Goal: Information Seeking & Learning: Learn about a topic

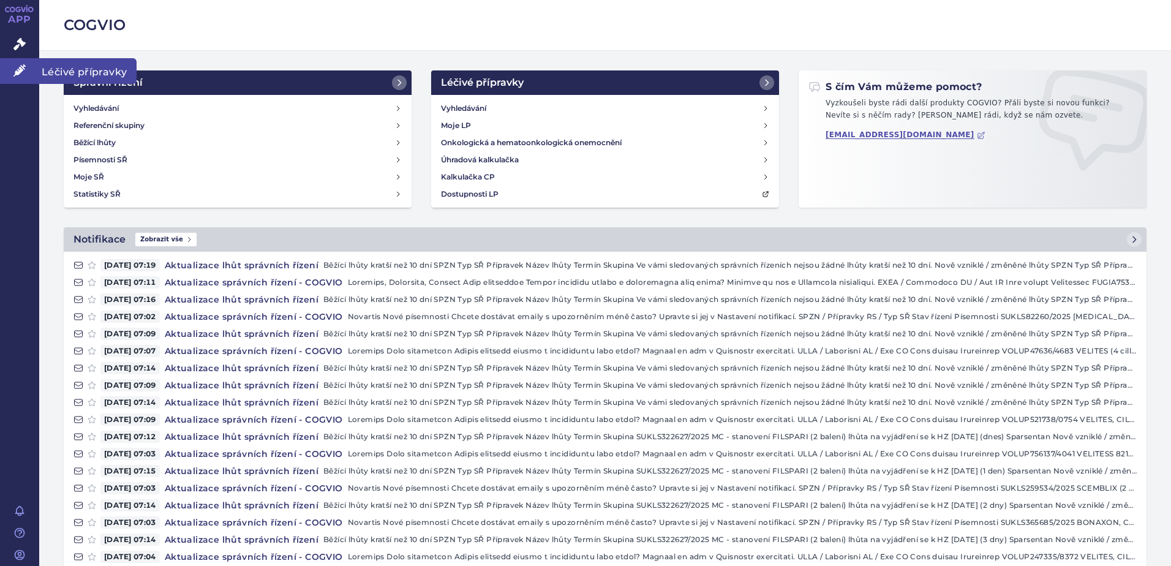
click at [27, 72] on link "Léčivé přípravky" at bounding box center [19, 71] width 39 height 26
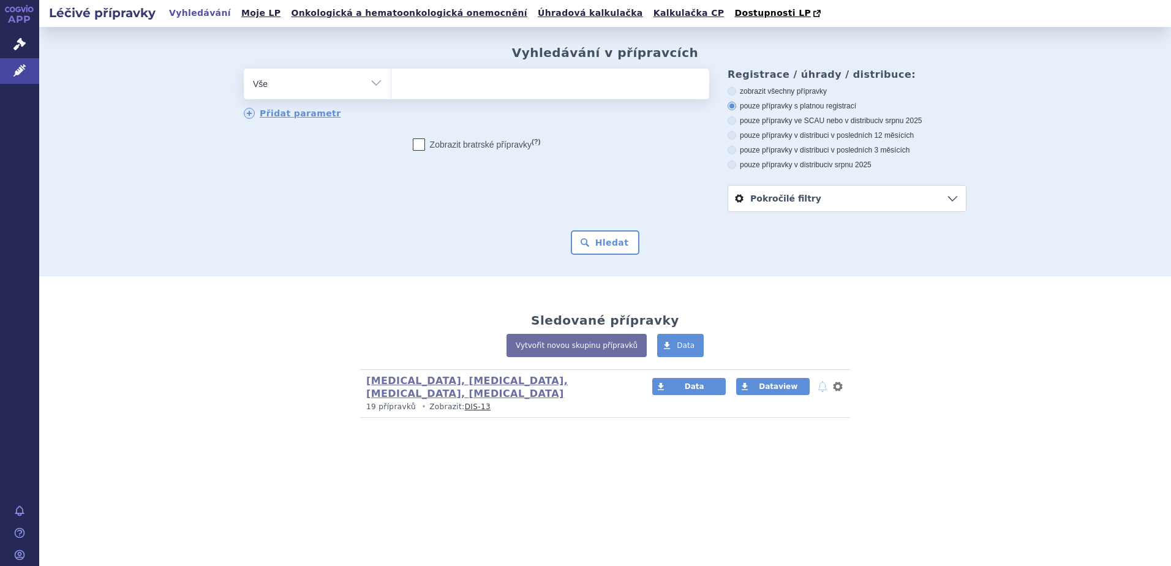
click at [604, 94] on ul at bounding box center [550, 82] width 318 height 26
click at [391, 94] on select at bounding box center [391, 83] width 1 height 31
click at [16, 47] on icon at bounding box center [19, 44] width 12 height 12
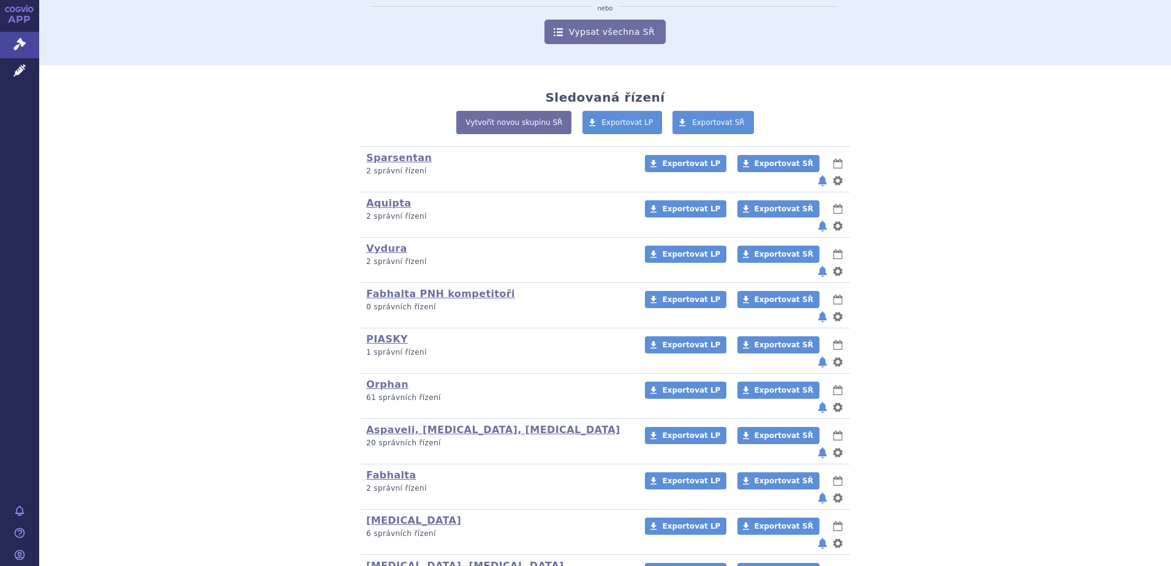
scroll to position [213, 0]
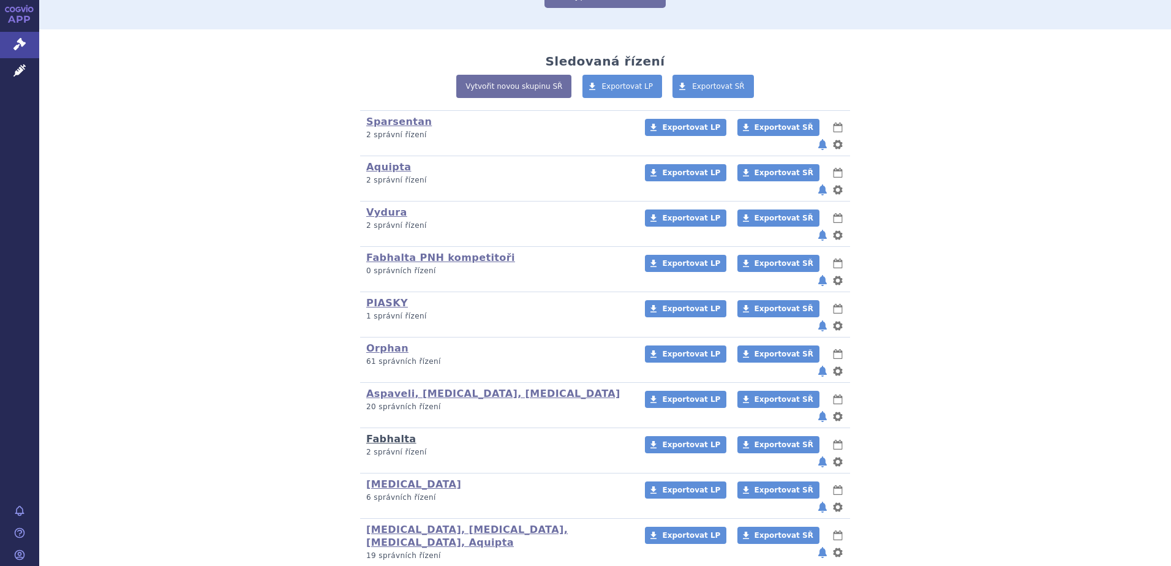
click at [384, 433] on link "Fabhalta" at bounding box center [391, 439] width 50 height 12
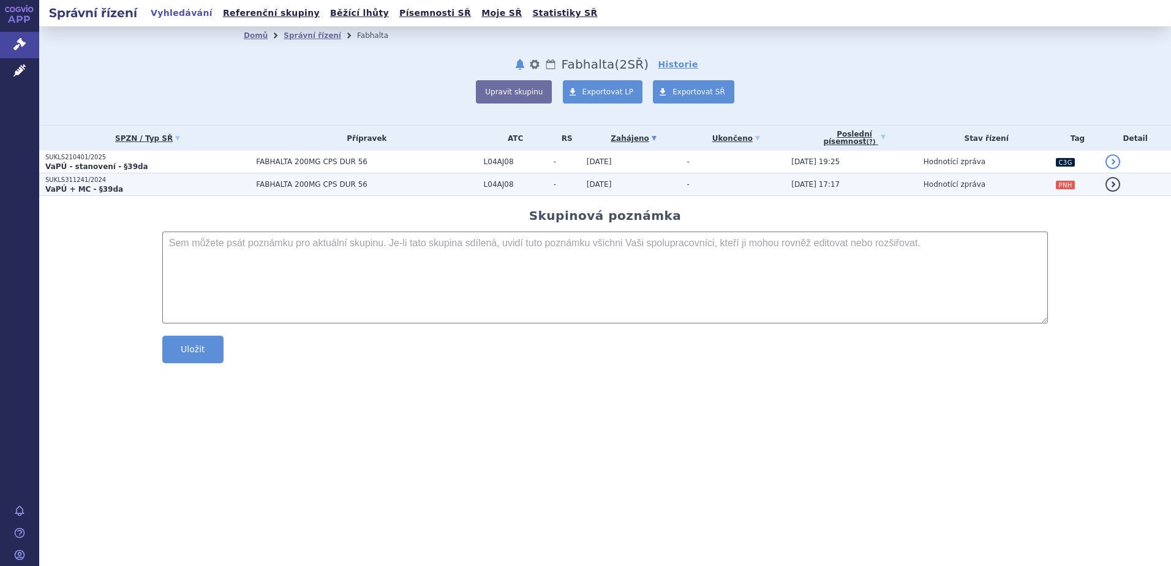
click at [856, 191] on td "29.07.2025 17:17" at bounding box center [851, 184] width 132 height 23
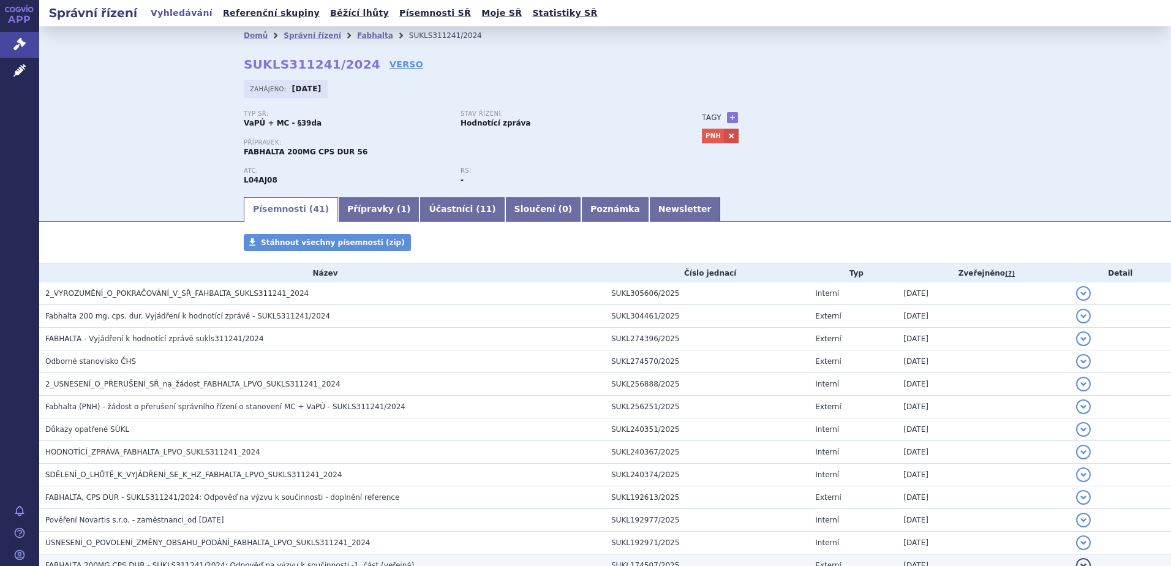
scroll to position [164, 0]
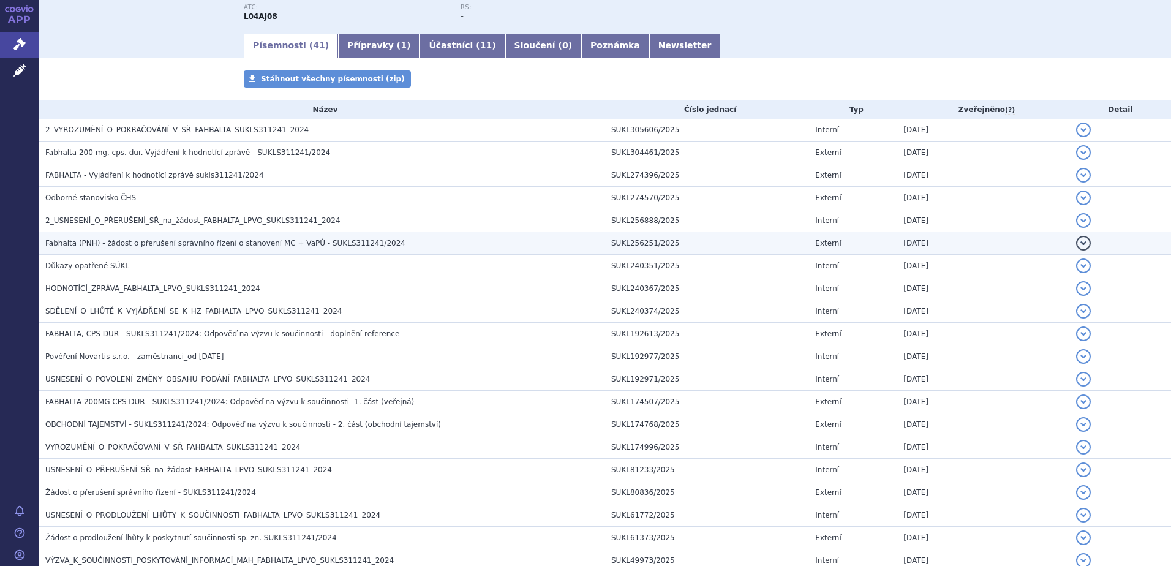
click at [190, 242] on span "Fabhalta (PNH) - žádost o přerušení správního řízení o stanovení MC + VaPÚ - SU…" at bounding box center [225, 243] width 360 height 9
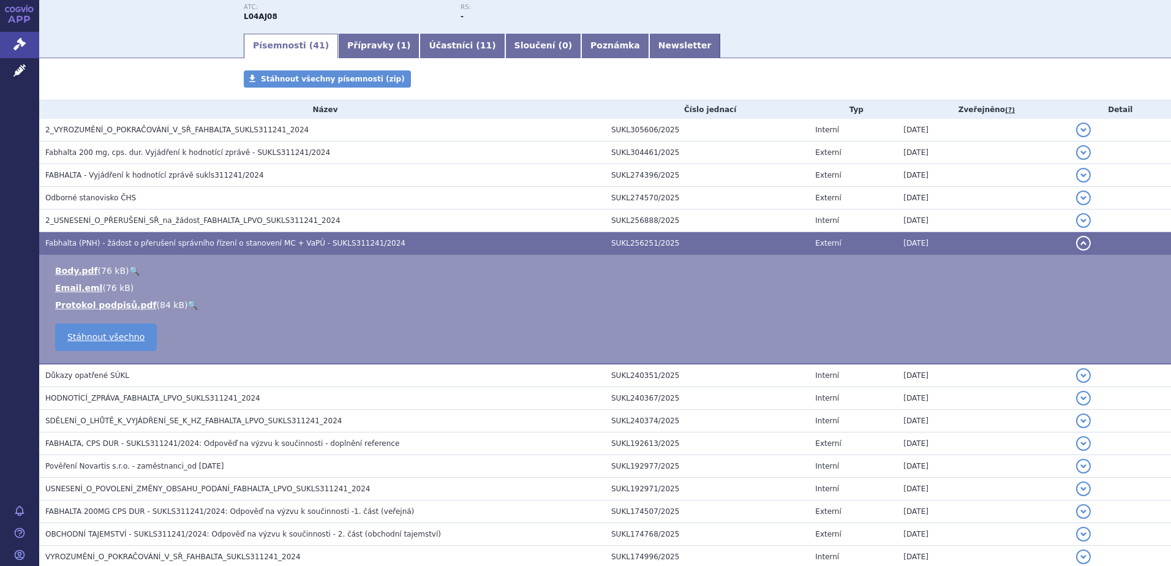
click at [129, 266] on link "🔍" at bounding box center [134, 271] width 10 height 10
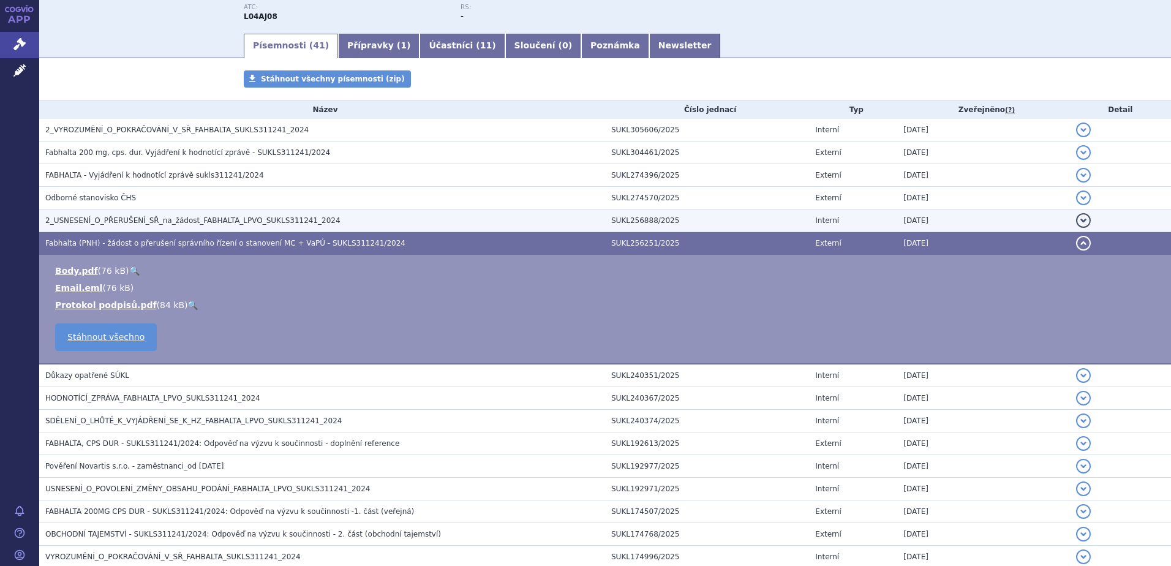
click at [177, 216] on span "2_USNESENÍ_O_PŘERUŠENÍ_SŘ_na_žádost_FABHALTA_LPVO_SUKLS311241_2024" at bounding box center [192, 220] width 295 height 9
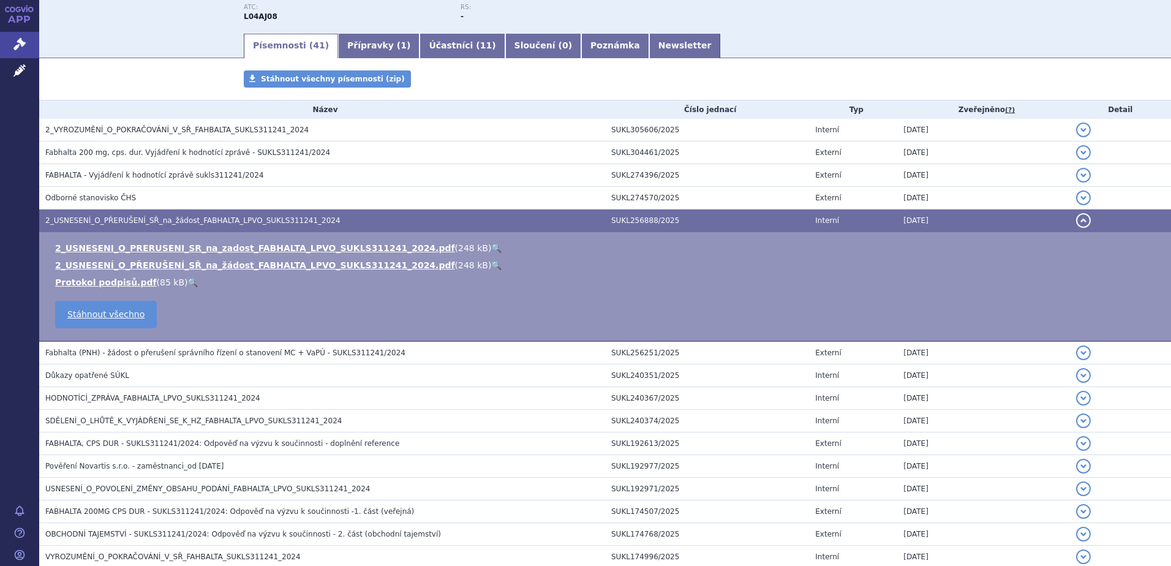
click at [491, 266] on link "🔍" at bounding box center [496, 265] width 10 height 10
click at [17, 45] on icon at bounding box center [19, 44] width 12 height 12
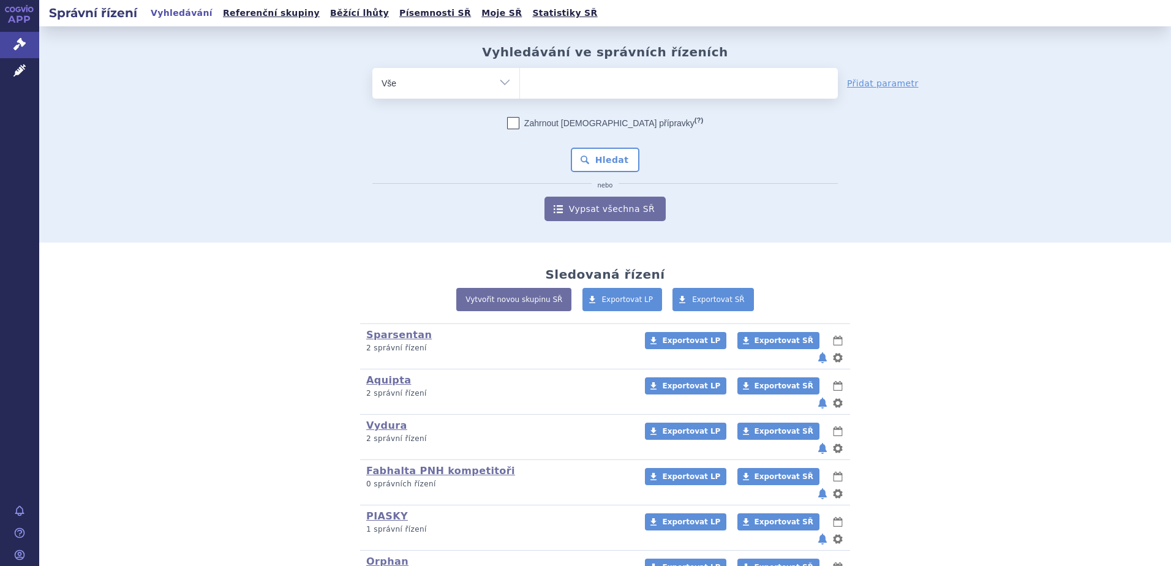
click at [586, 77] on ul at bounding box center [679, 81] width 318 height 26
click at [520, 77] on select at bounding box center [520, 82] width 1 height 31
type input "wi"
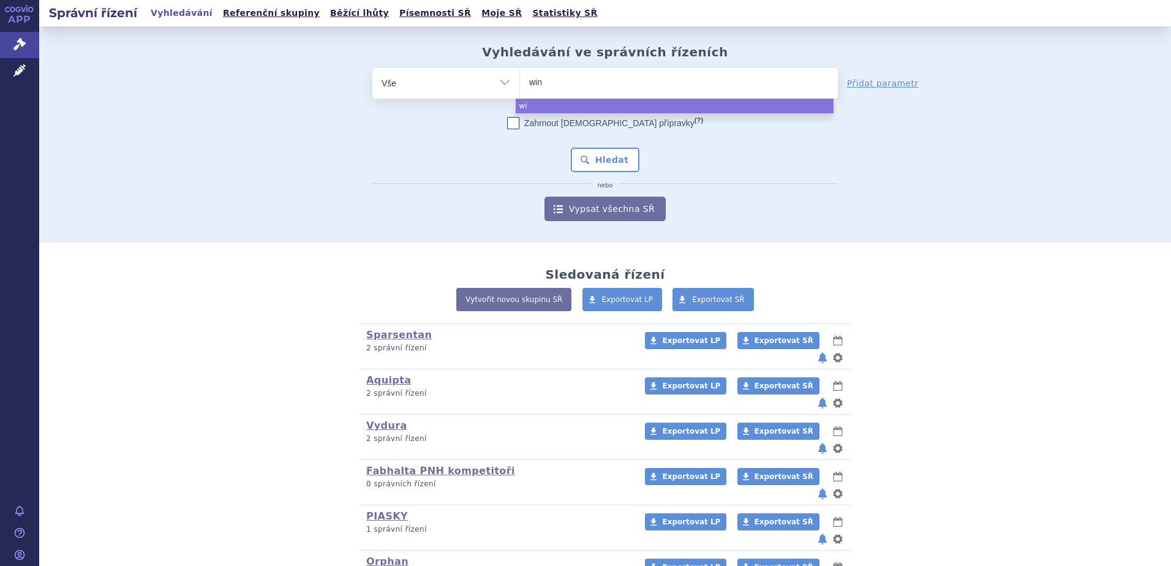
type input "winr"
type input "winrev"
type input "winrevai"
type input "winrevair"
select select "winrevair"
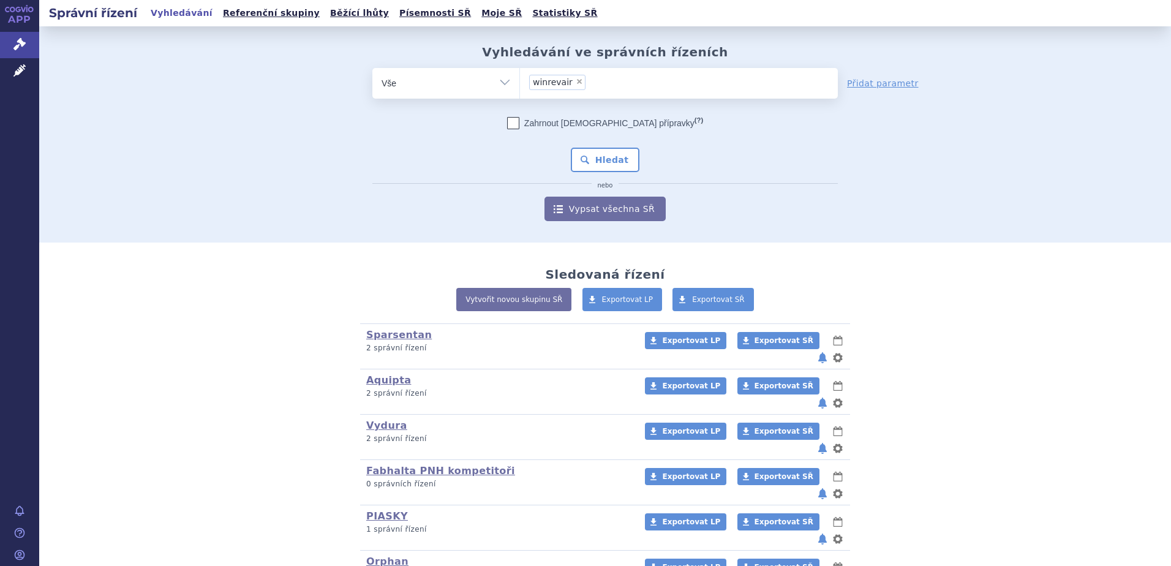
click at [594, 143] on div "Zahrnout bratrské přípravky (?) Hledat nebo Vypsat všechna SŘ" at bounding box center [605, 169] width 466 height 104
click at [594, 161] on button "Hledat" at bounding box center [605, 160] width 69 height 25
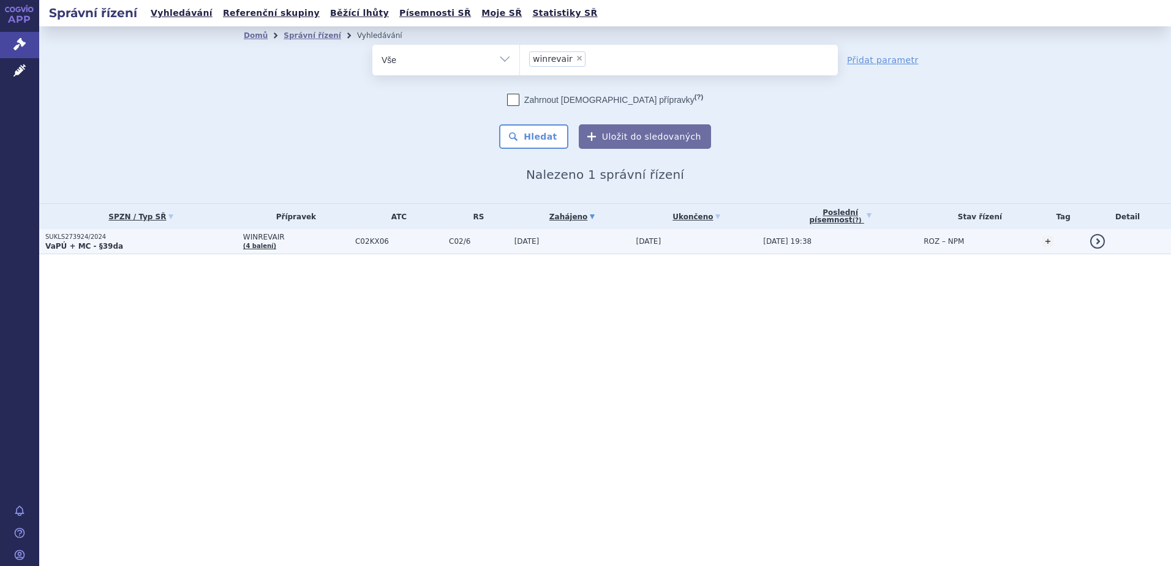
click at [301, 239] on span "WINREVAIR" at bounding box center [296, 237] width 106 height 9
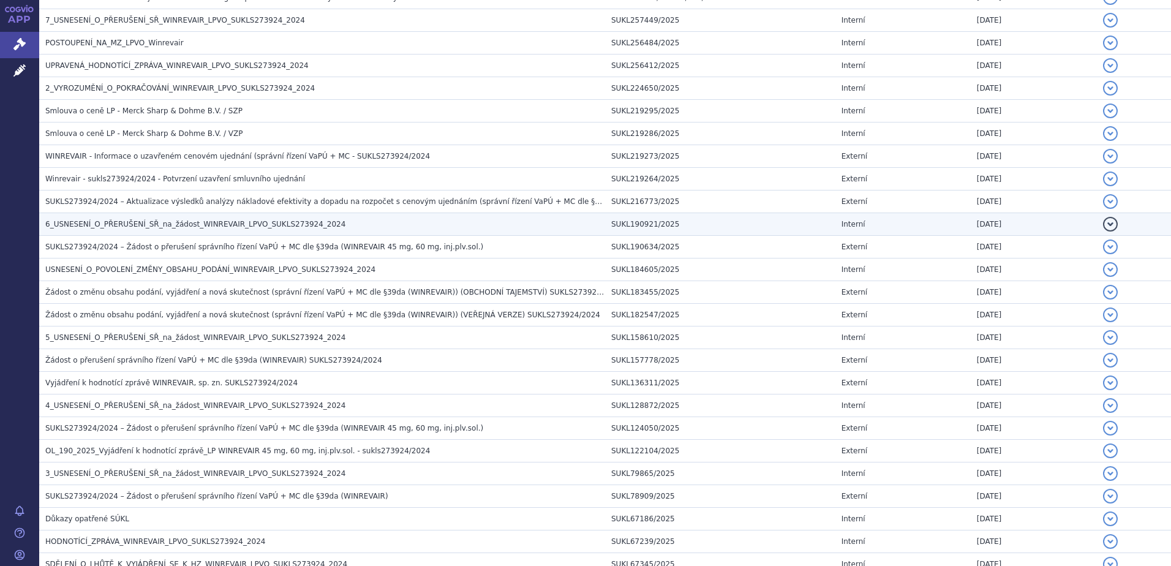
scroll to position [654, 0]
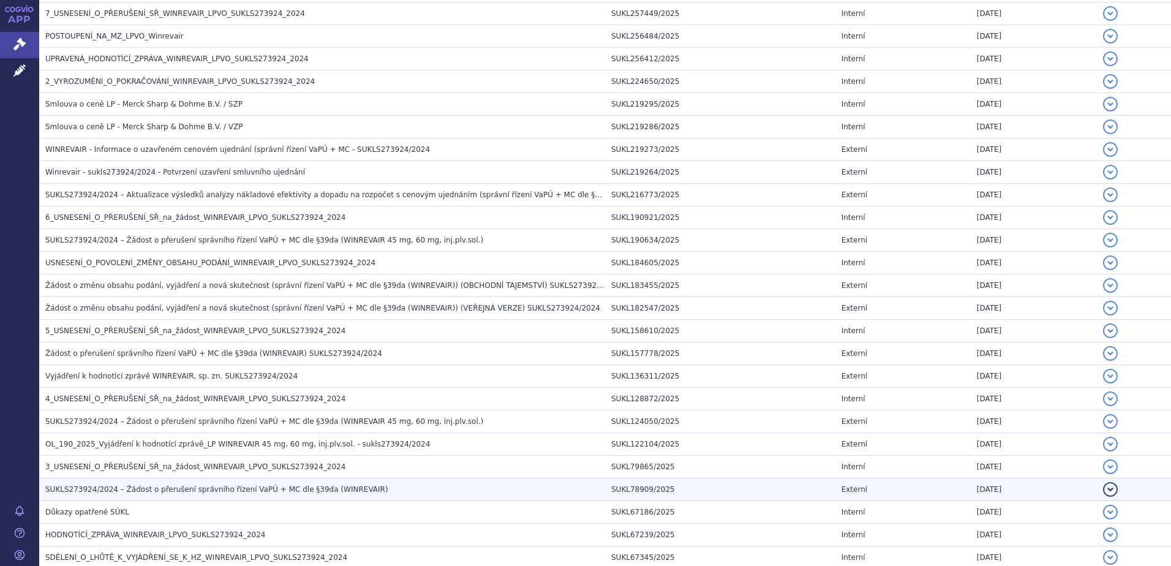
click at [407, 489] on h3 "SUKLS273924/2024 – Žádost o přerušení správního řízení VaPÚ + MC dle §39da (WIN…" at bounding box center [325, 489] width 560 height 12
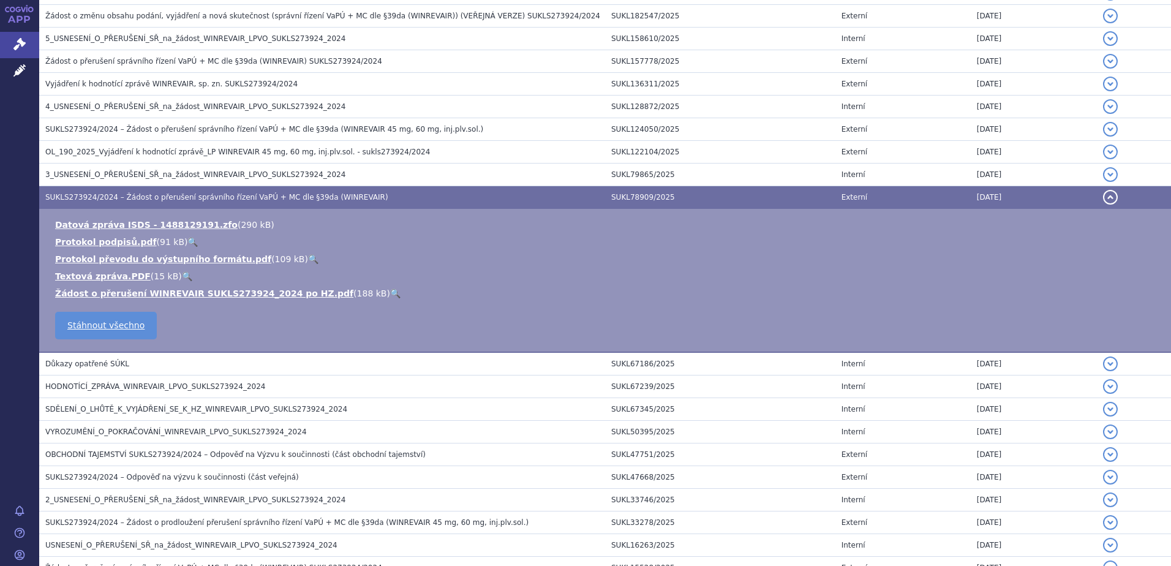
scroll to position [980, 0]
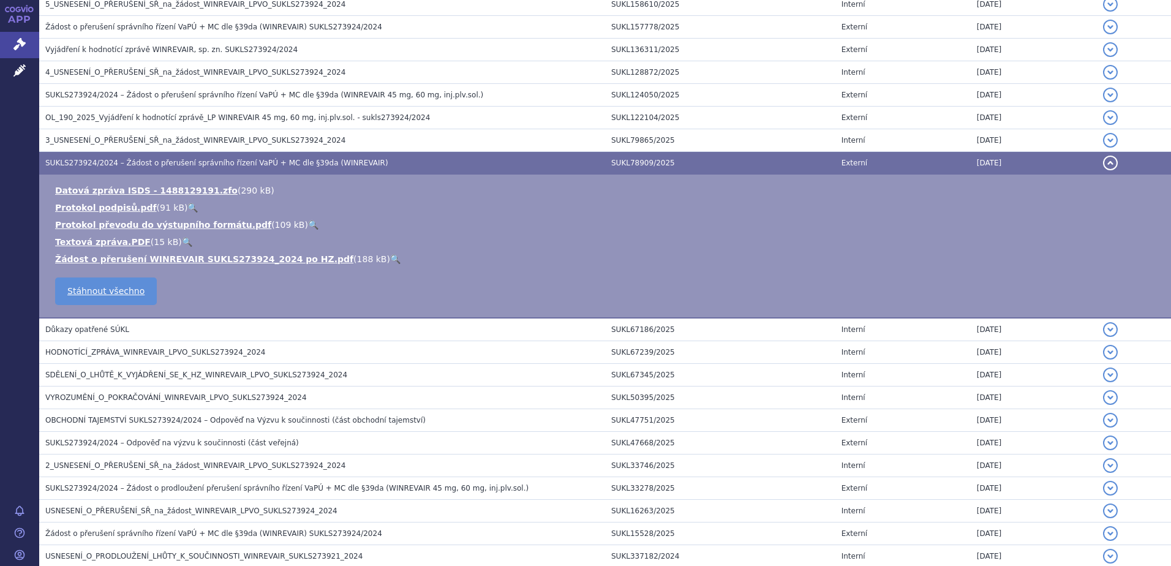
click at [390, 256] on link "🔍" at bounding box center [395, 259] width 10 height 10
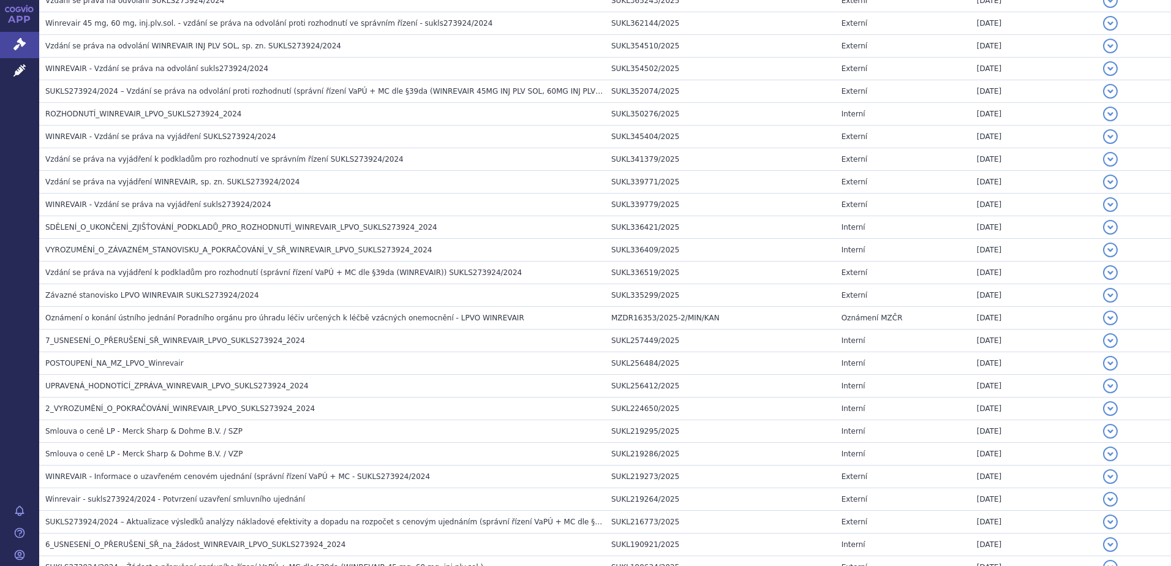
scroll to position [0, 0]
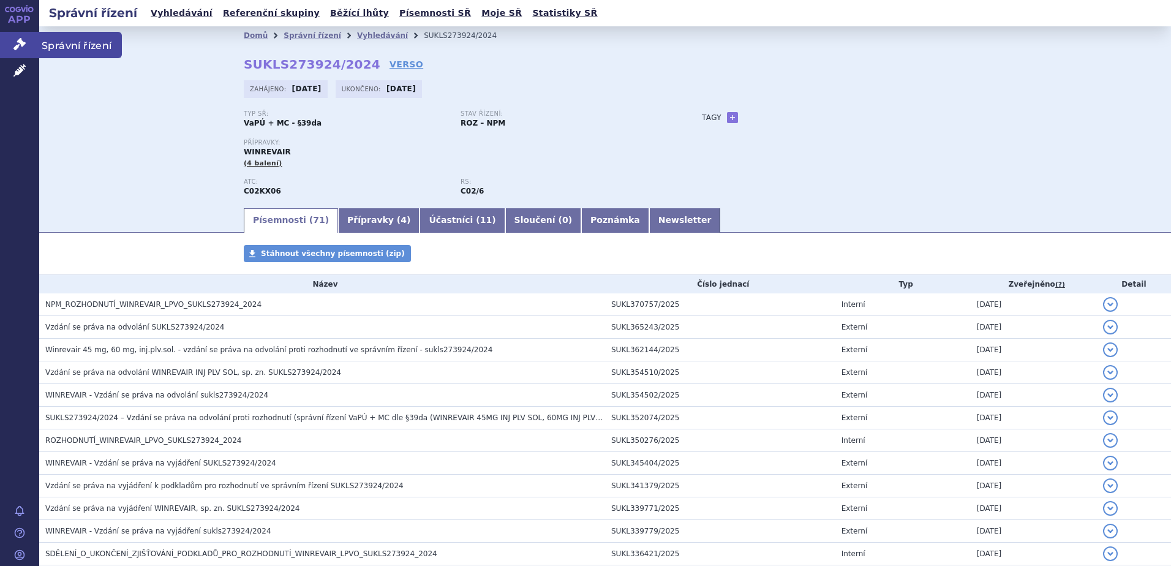
click at [27, 50] on link "Správní řízení" at bounding box center [19, 45] width 39 height 26
click at [20, 45] on icon at bounding box center [19, 44] width 12 height 12
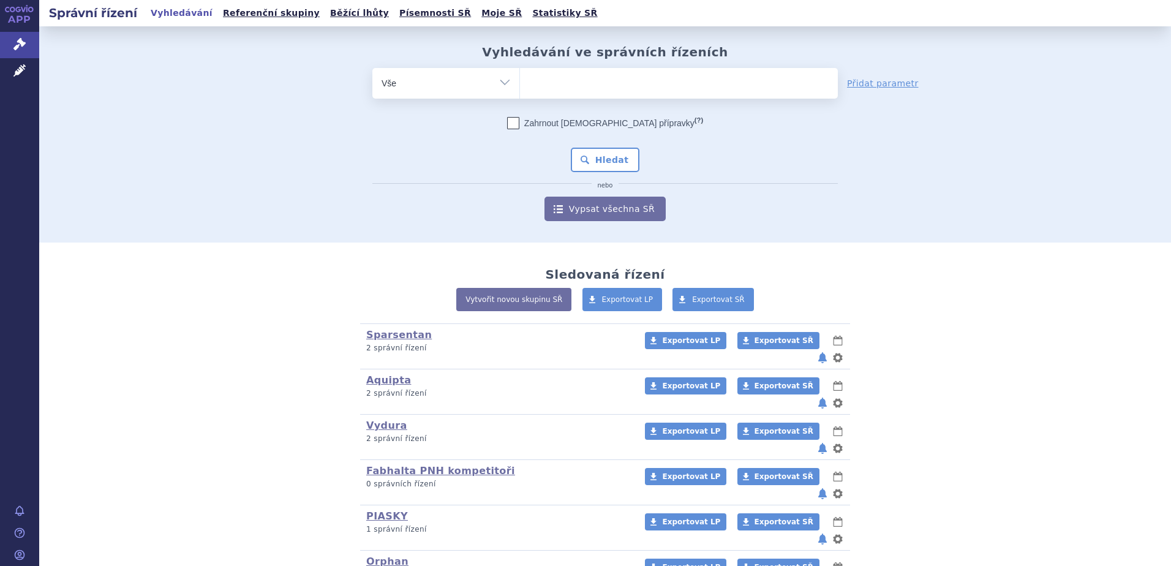
click at [635, 84] on ul at bounding box center [679, 81] width 318 height 26
click at [520, 84] on select at bounding box center [520, 82] width 1 height 31
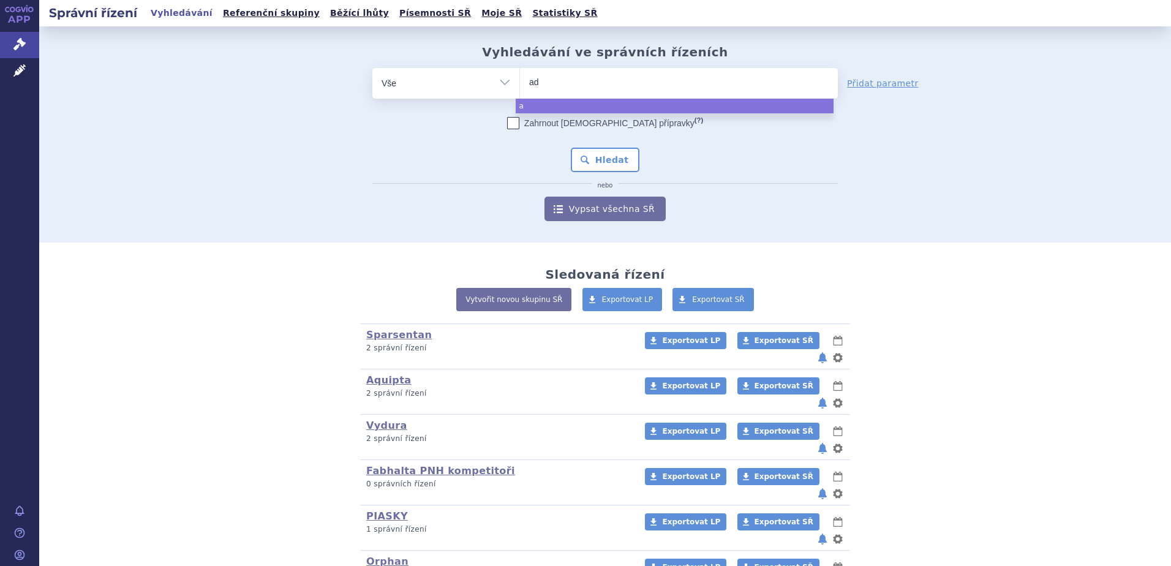
type input "adc"
type input "adce"
type input "adcetri"
type input "adcetris"
select select "adcetris"
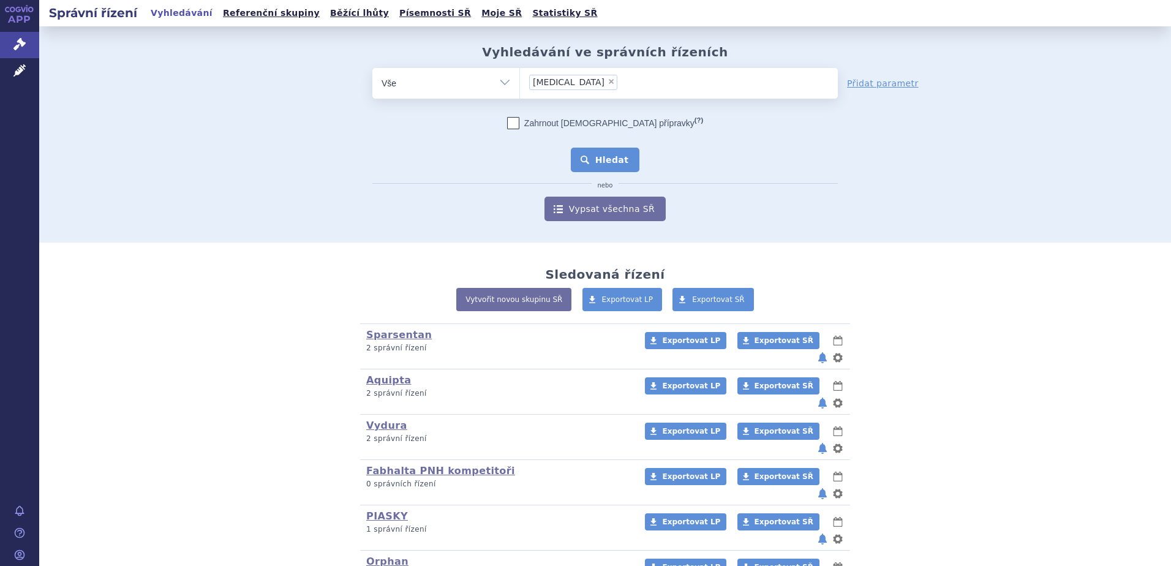
click at [597, 157] on button "Hledat" at bounding box center [605, 160] width 69 height 25
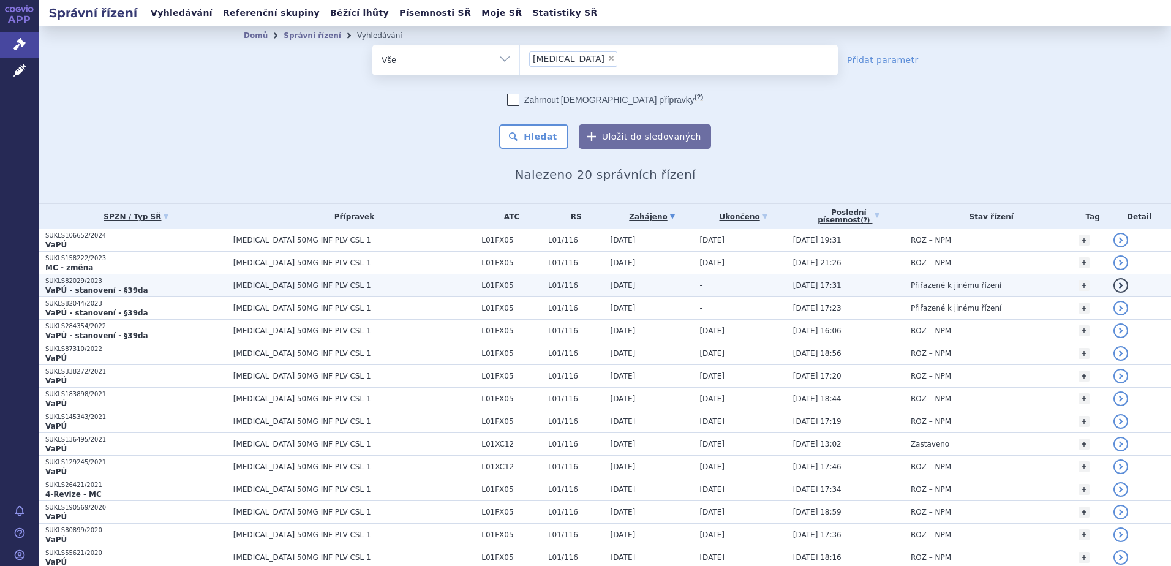
click at [1002, 286] on td "Přiřazené k jinému řízení" at bounding box center [989, 285] width 168 height 23
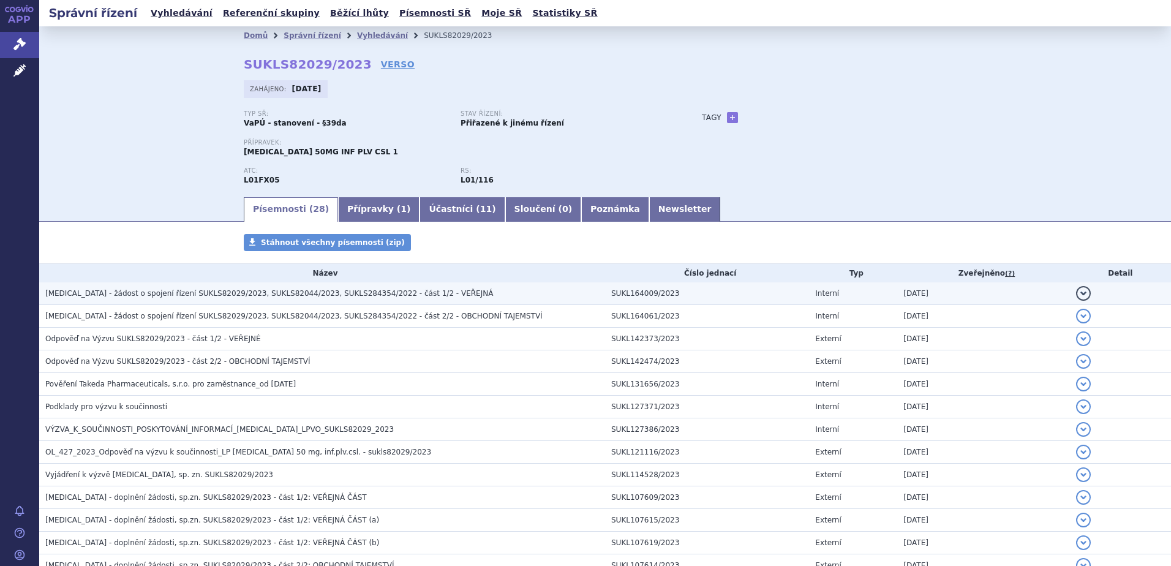
click at [191, 294] on span "Adcetris - žádost o spojení řízení SUKLS82029/2023, SUKLS82044/2023, SUKLS28435…" at bounding box center [269, 293] width 448 height 9
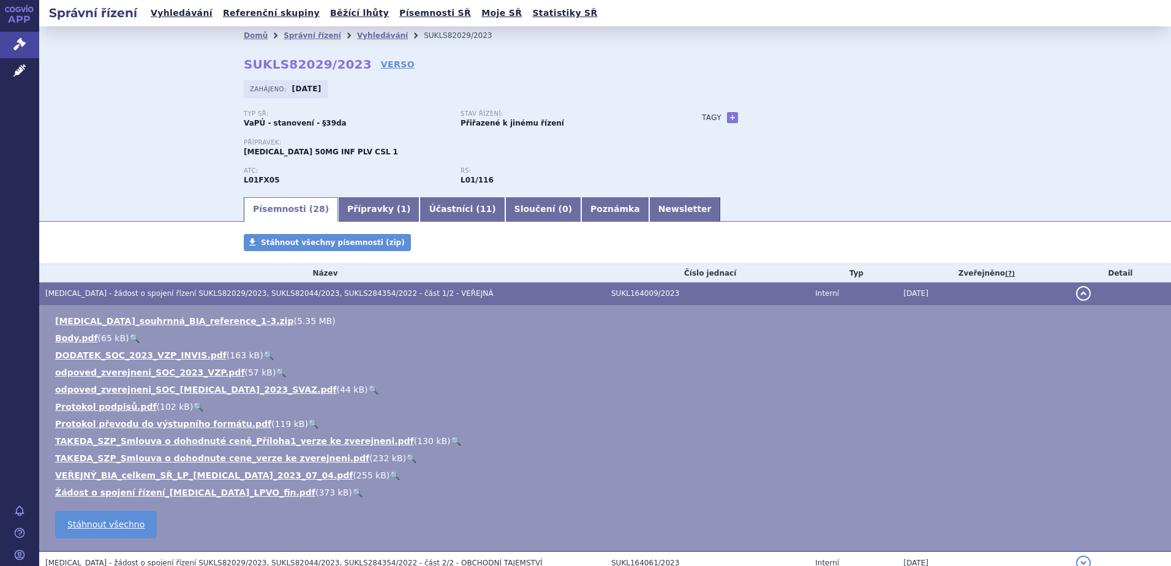
click at [352, 493] on link "🔍" at bounding box center [357, 493] width 10 height 10
click at [24, 45] on icon at bounding box center [19, 44] width 12 height 12
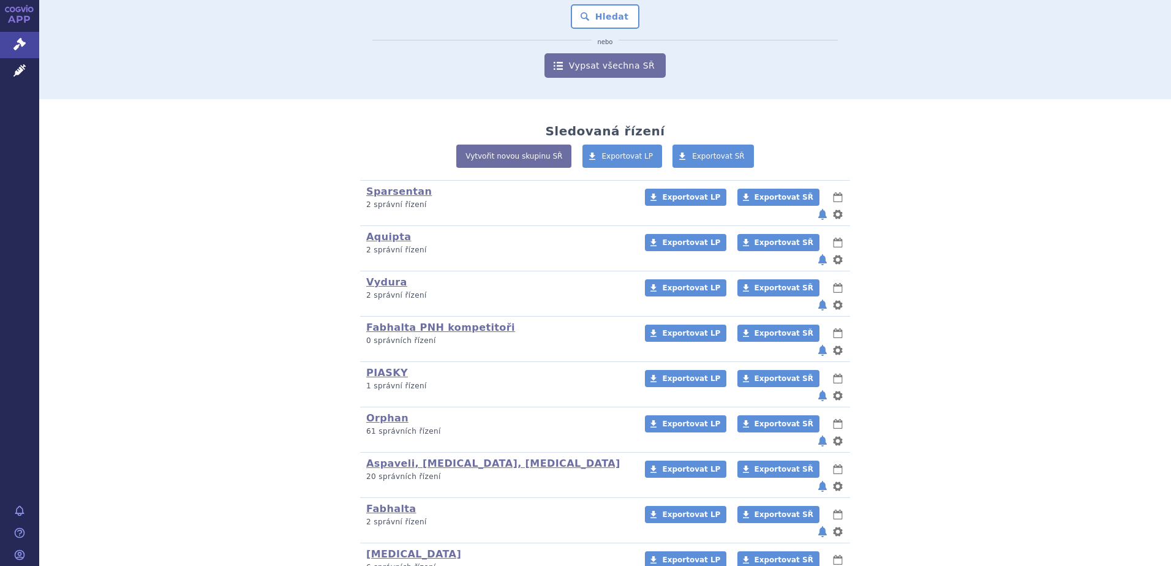
scroll to position [164, 0]
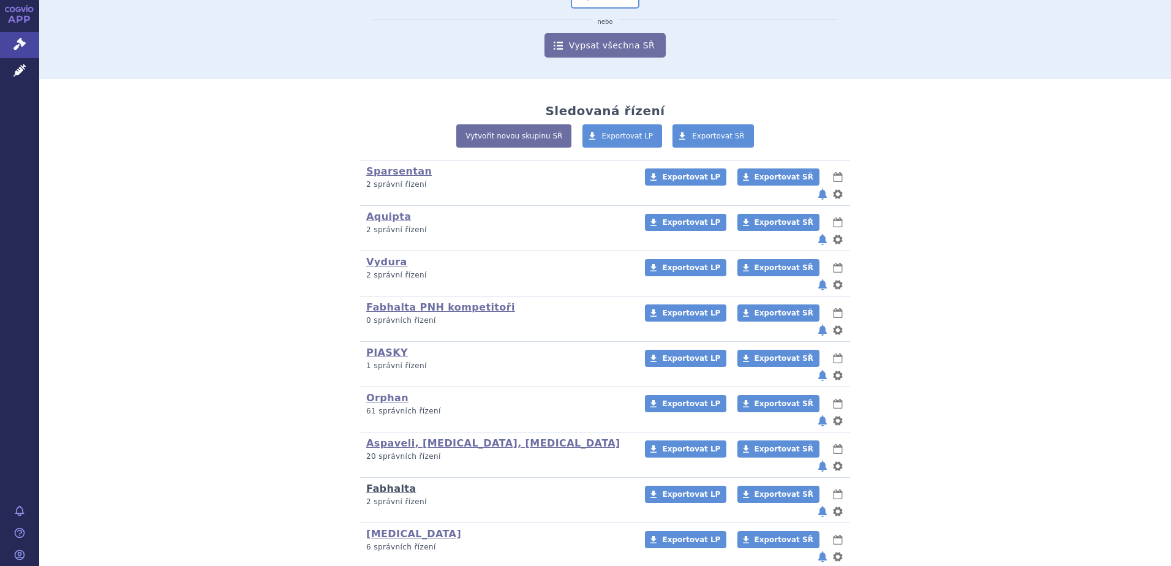
click at [377, 483] on link "Fabhalta" at bounding box center [391, 489] width 50 height 12
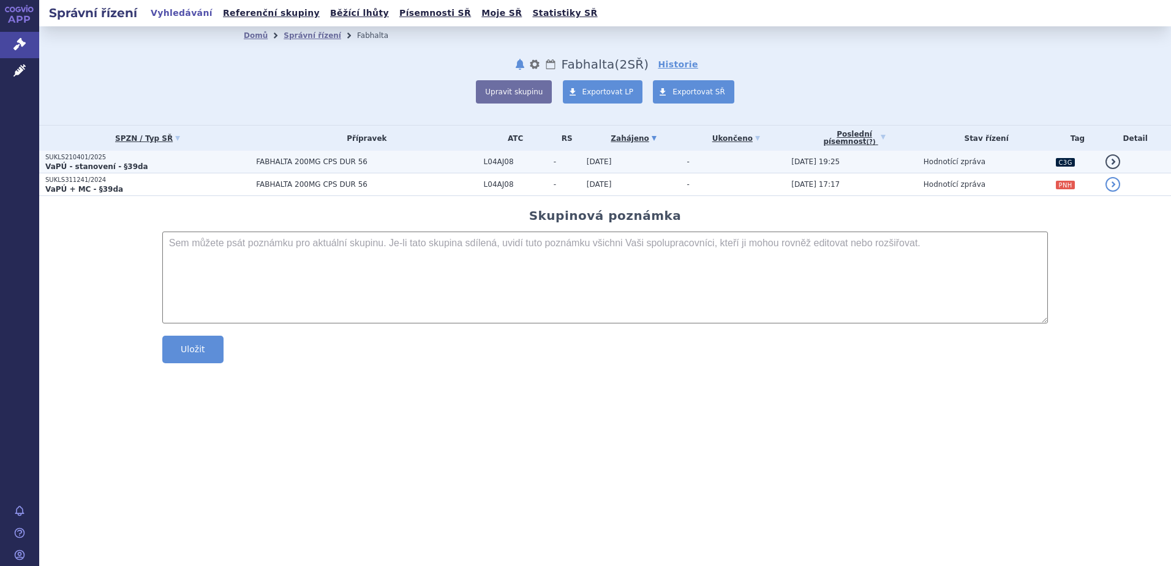
click at [188, 167] on p "VaPÚ - stanovení - §39da" at bounding box center [147, 167] width 205 height 10
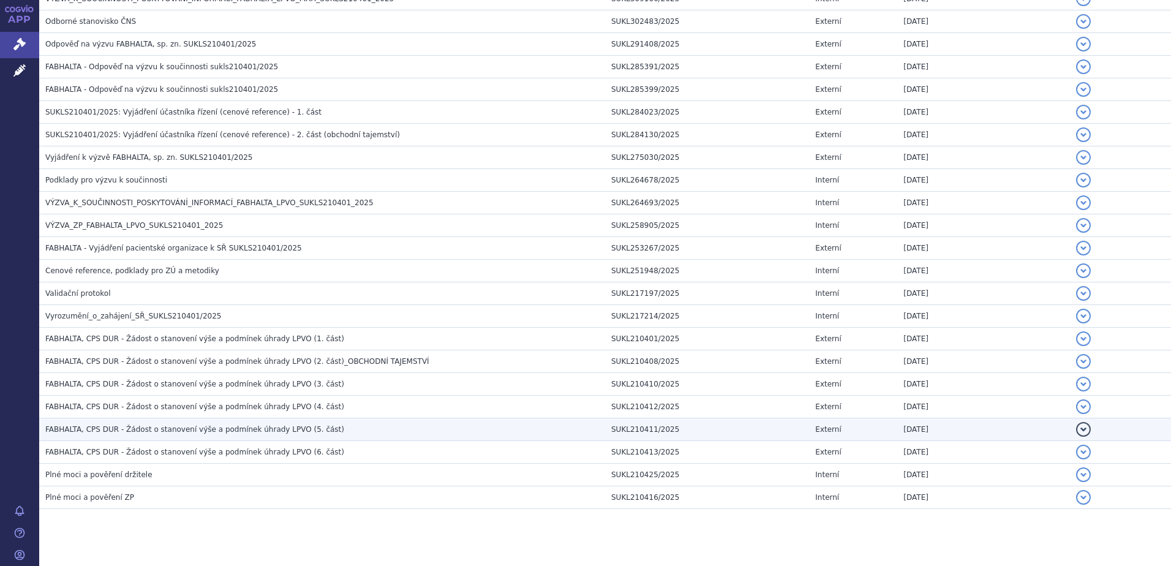
scroll to position [538, 0]
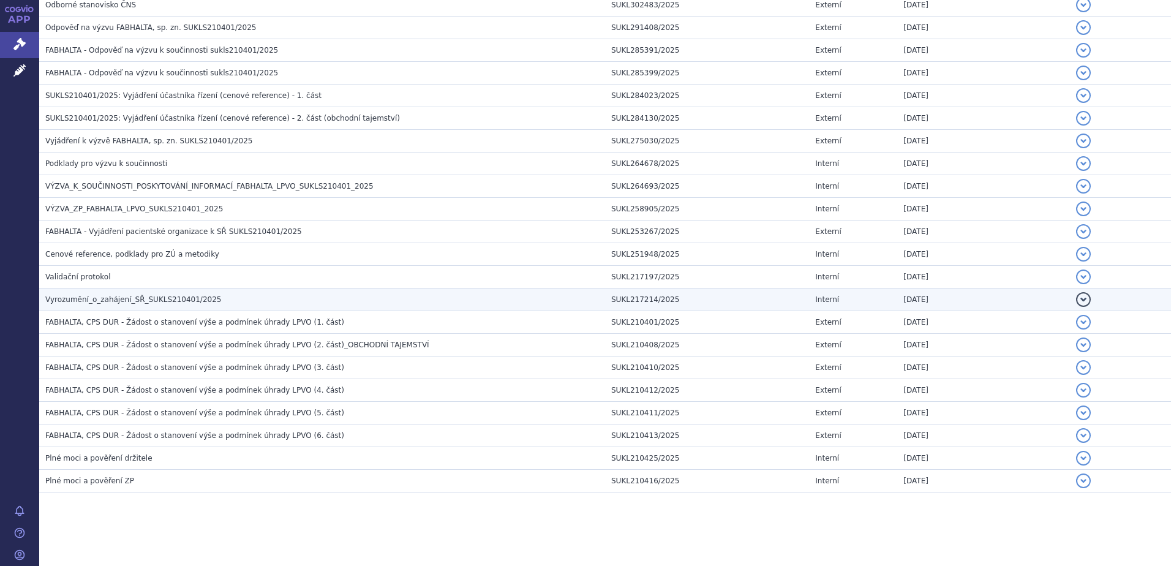
click at [208, 295] on h3 "Vyrozumění_o_zahájení_SŘ_SUKLS210401/2025" at bounding box center [325, 299] width 560 height 12
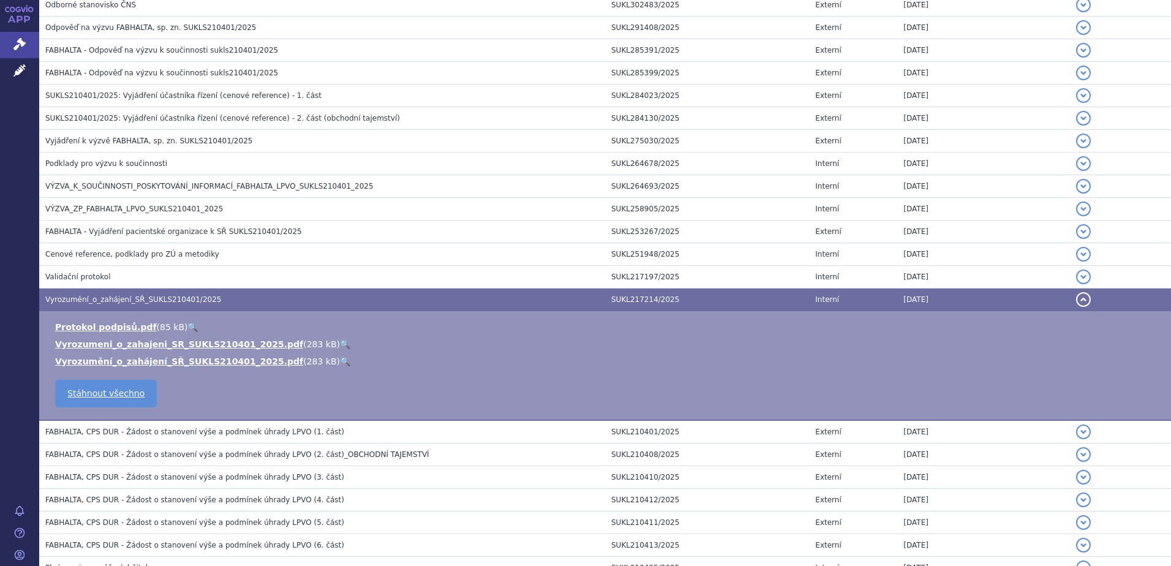
click at [340, 361] on link "🔍" at bounding box center [345, 362] width 10 height 10
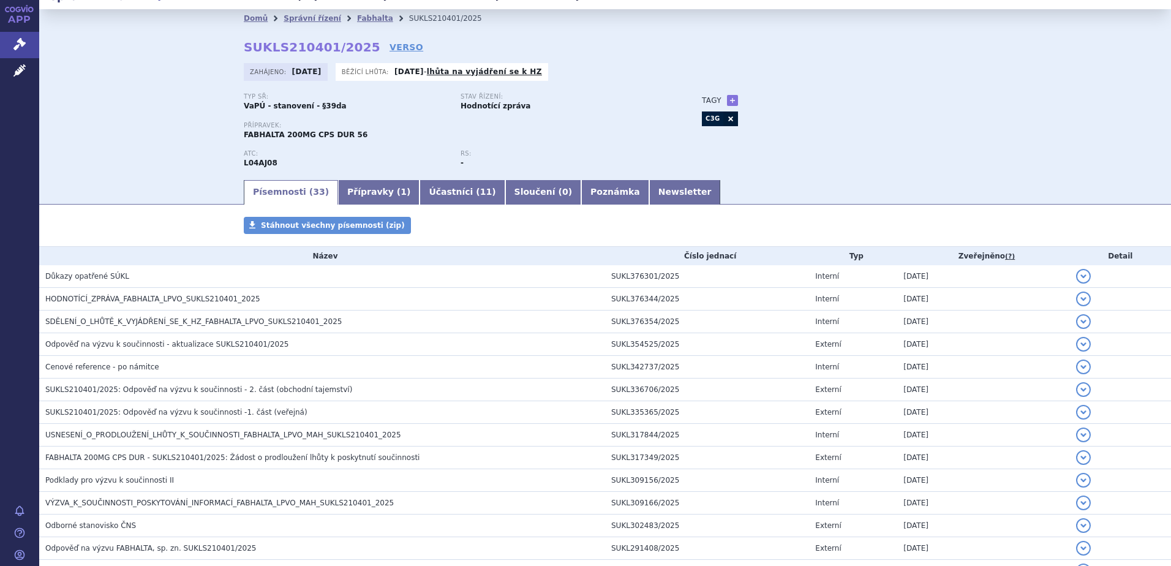
scroll to position [0, 0]
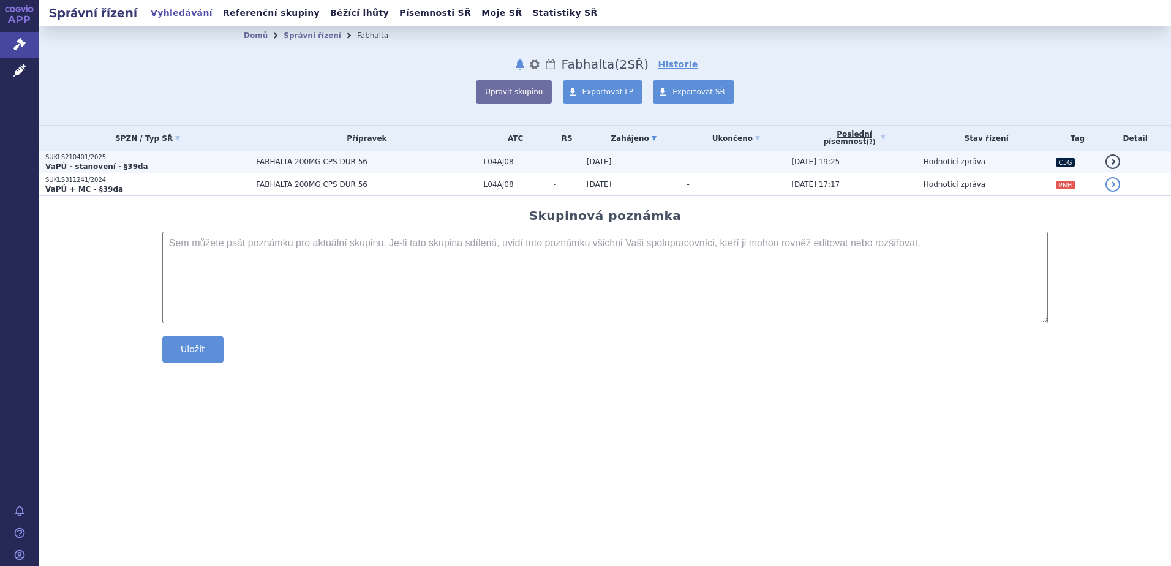
drag, startPoint x: 0, startPoint y: 0, endPoint x: 155, endPoint y: 159, distance: 221.8
click at [155, 159] on p "SUKLS210401/2025" at bounding box center [147, 157] width 205 height 9
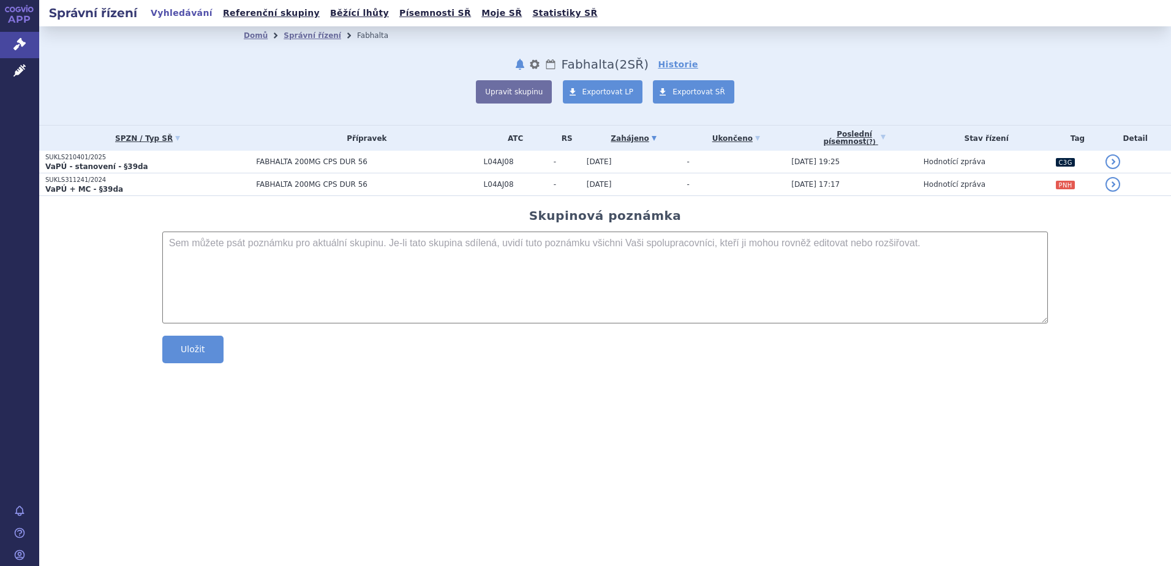
click at [143, 181] on p "SUKLS311241/2024" at bounding box center [147, 180] width 205 height 9
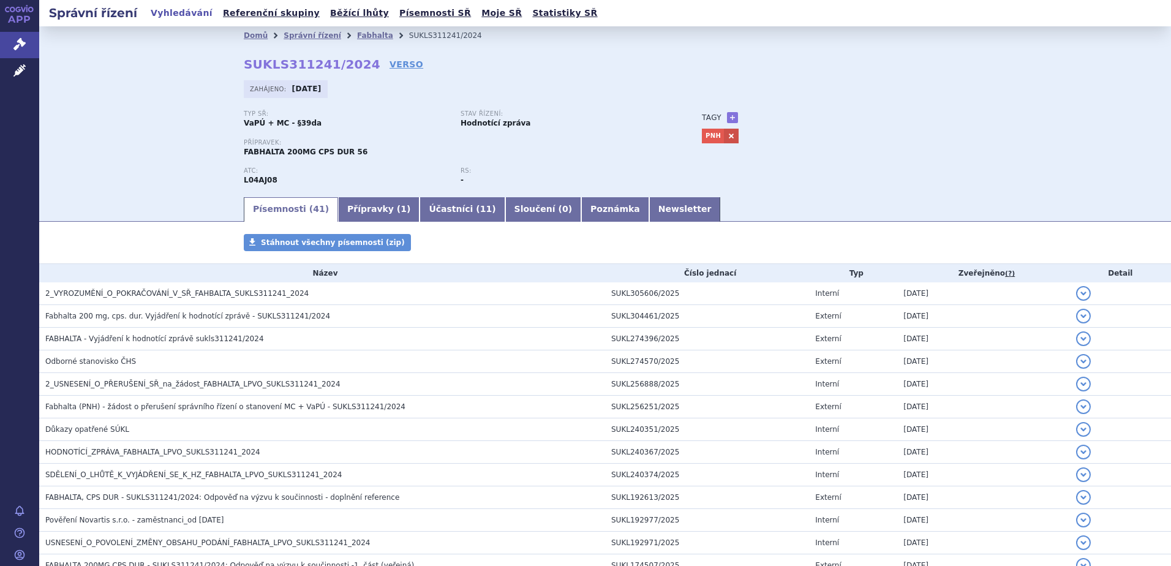
scroll to position [719, 0]
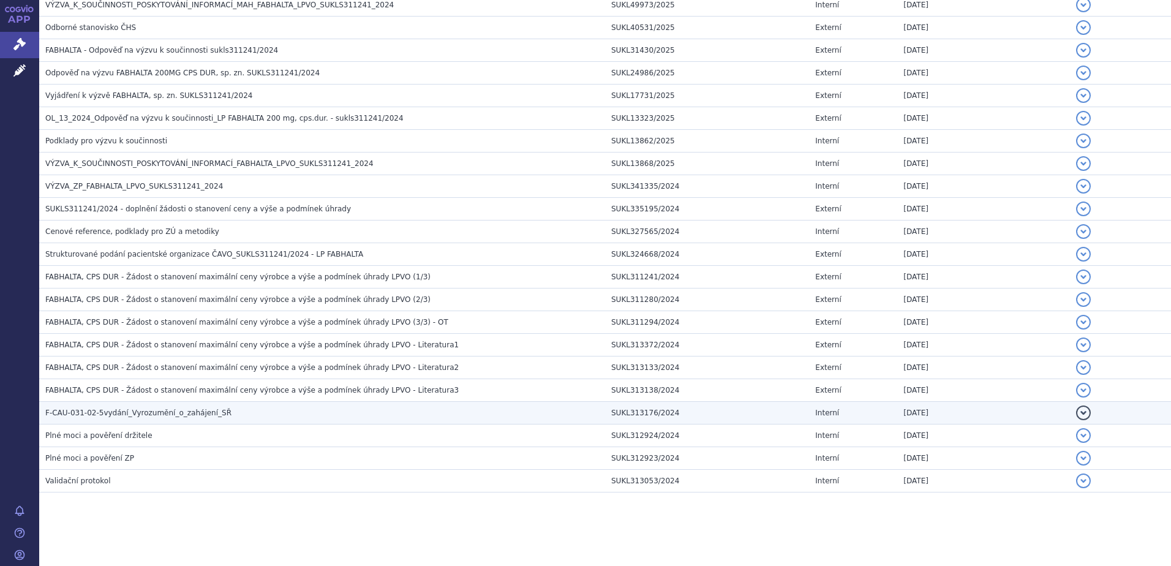
click at [247, 416] on h3 "F-CAU-031-02-5vydání_Vyrozumění_o_zahájení_SŘ" at bounding box center [325, 413] width 560 height 12
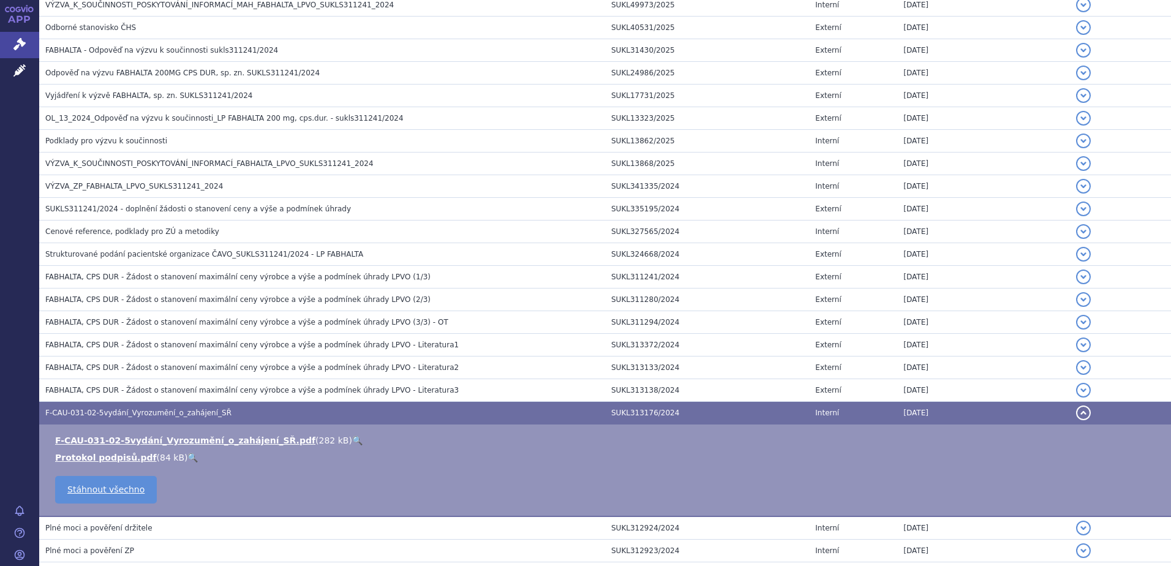
click at [352, 440] on link "🔍" at bounding box center [357, 441] width 10 height 10
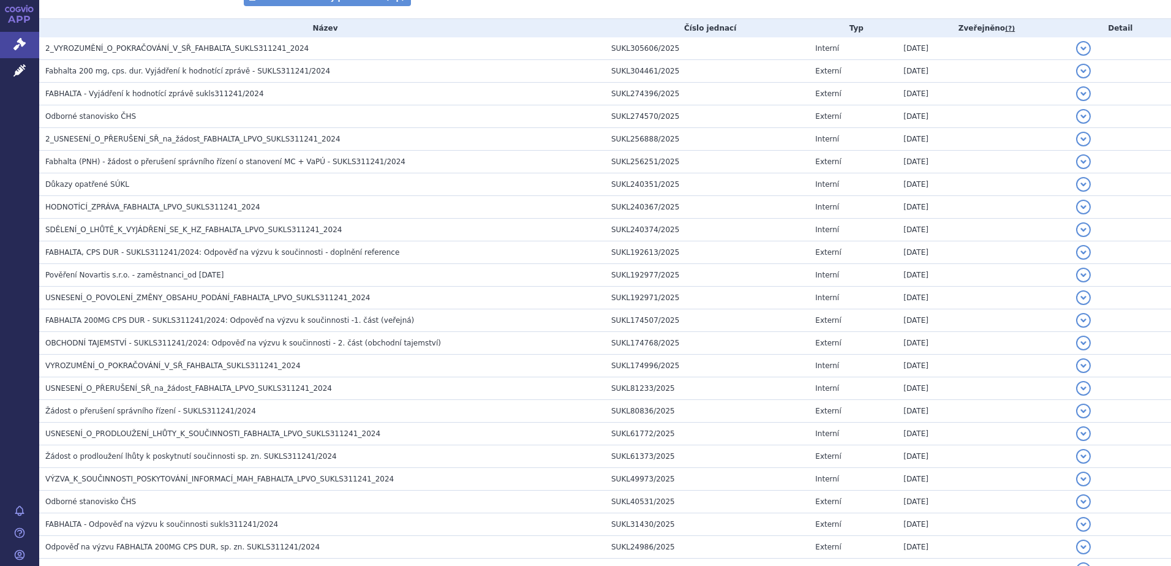
scroll to position [0, 0]
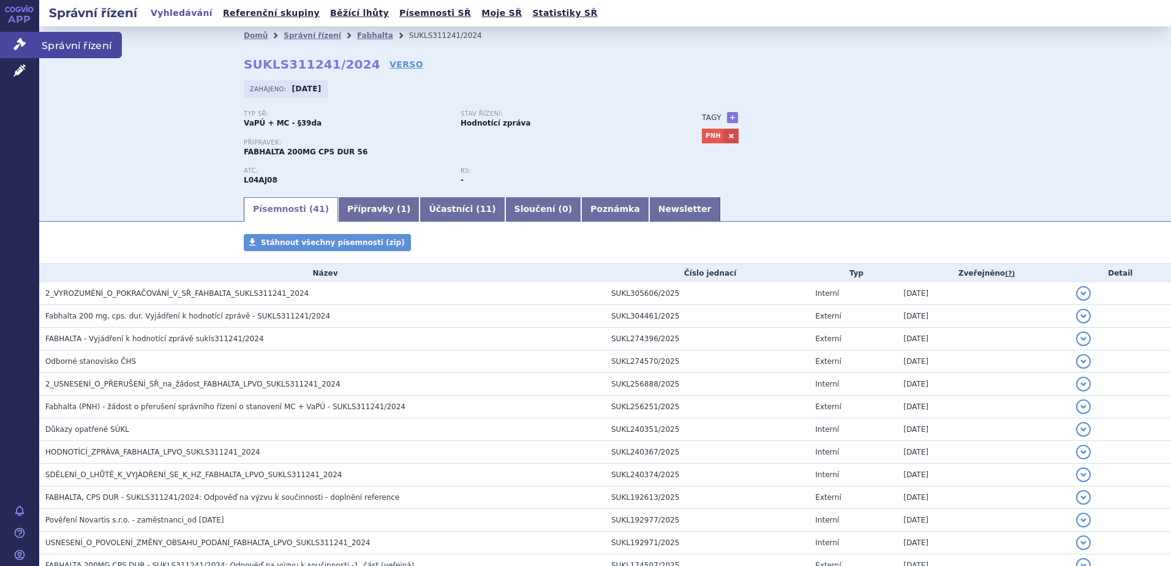
click at [29, 37] on link "Správní řízení" at bounding box center [19, 45] width 39 height 26
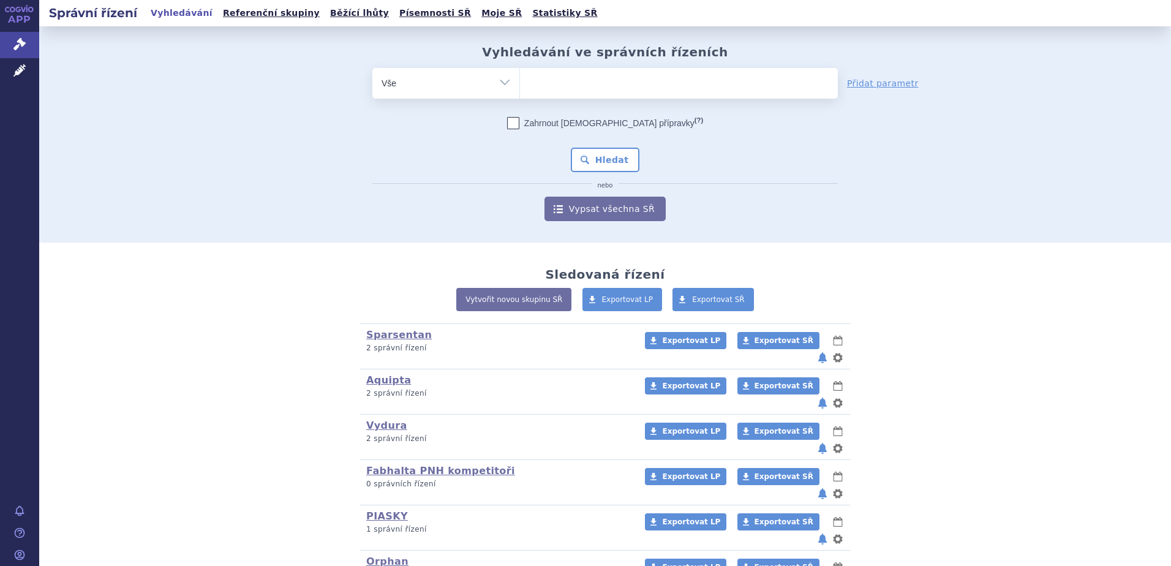
click at [583, 72] on ul at bounding box center [679, 81] width 318 height 26
click at [520, 72] on select at bounding box center [520, 82] width 1 height 31
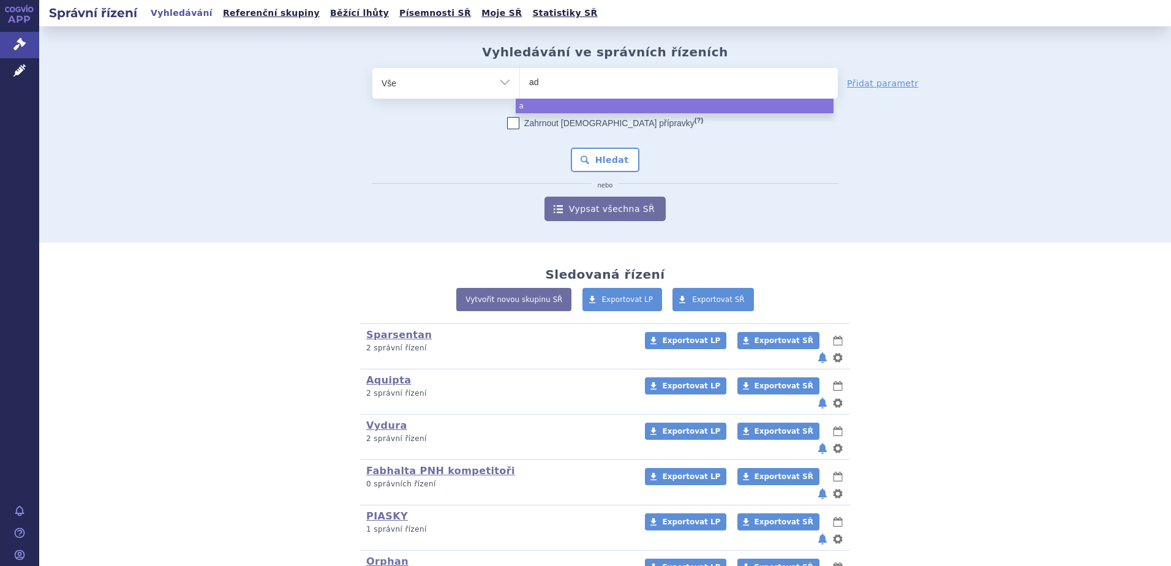
type input "adc"
type input "adce"
type input "adcetr"
type input "adcetris"
select select "adcetris"
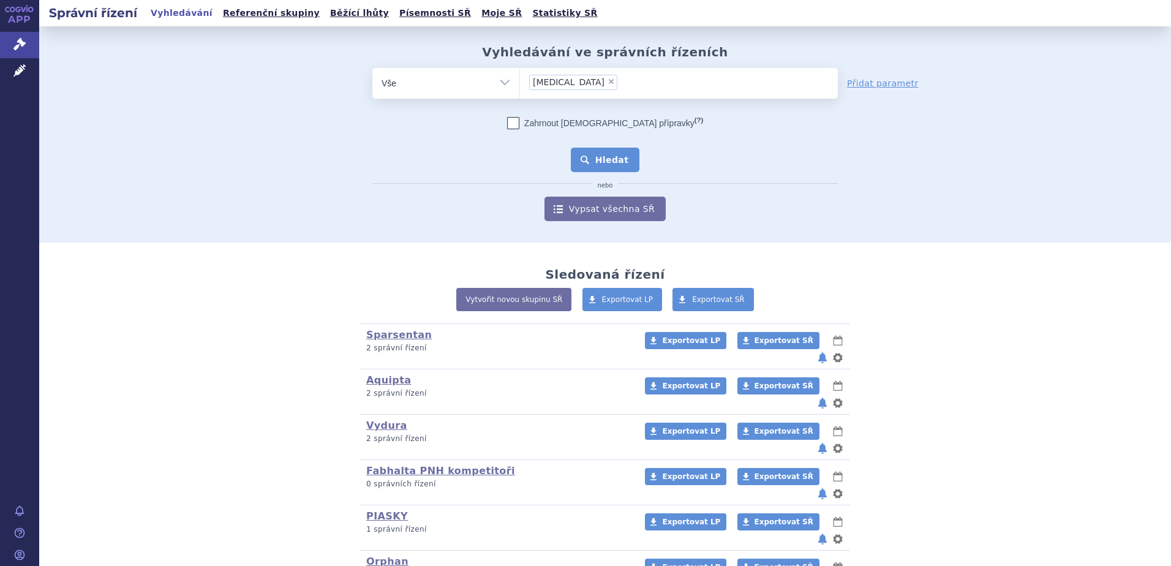
click at [611, 172] on button "Hledat" at bounding box center [605, 160] width 69 height 25
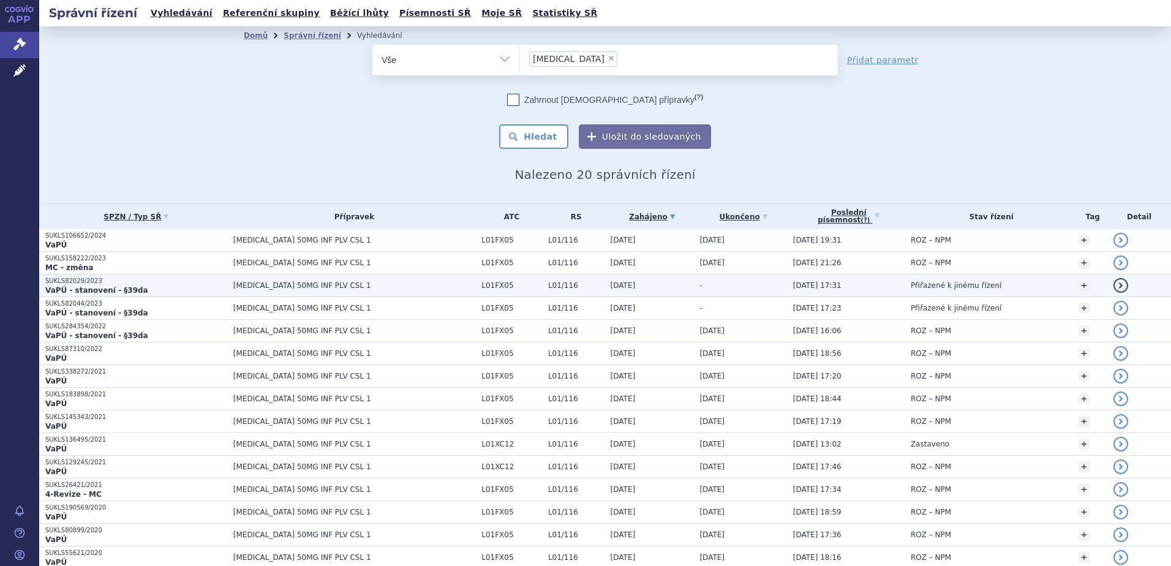
click at [184, 286] on p "VaPÚ - stanovení - §39da" at bounding box center [136, 290] width 182 height 10
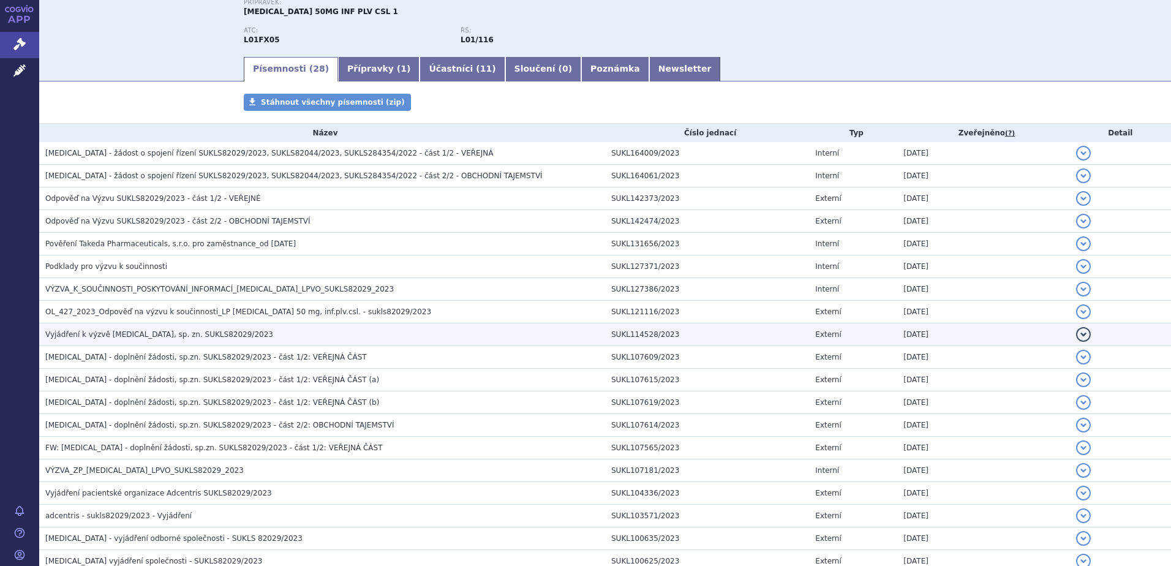
scroll to position [164, 0]
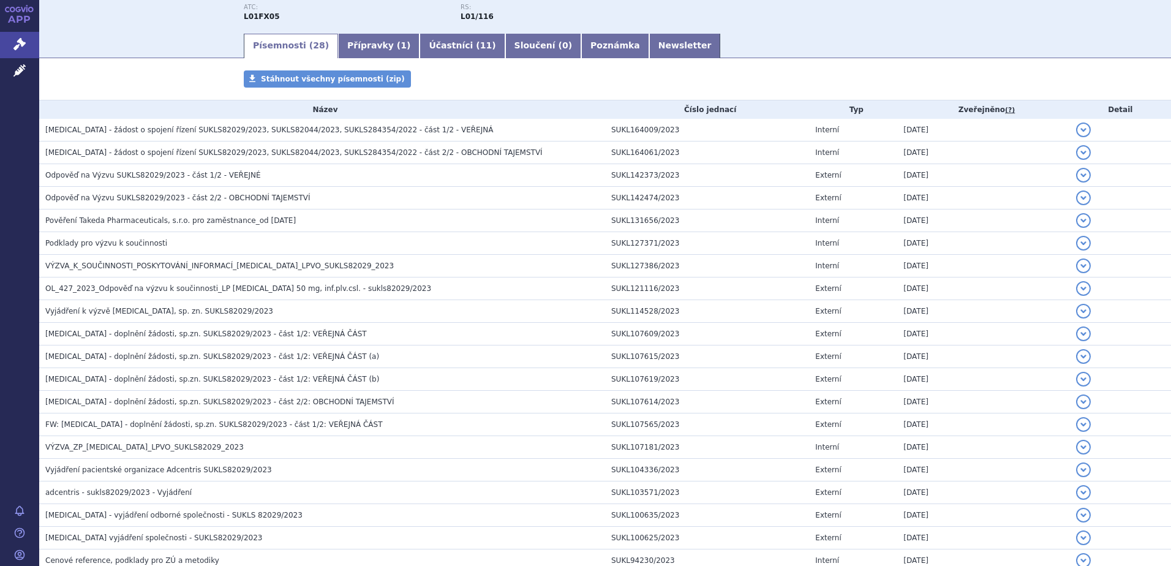
click at [204, 118] on th "Název" at bounding box center [322, 109] width 566 height 18
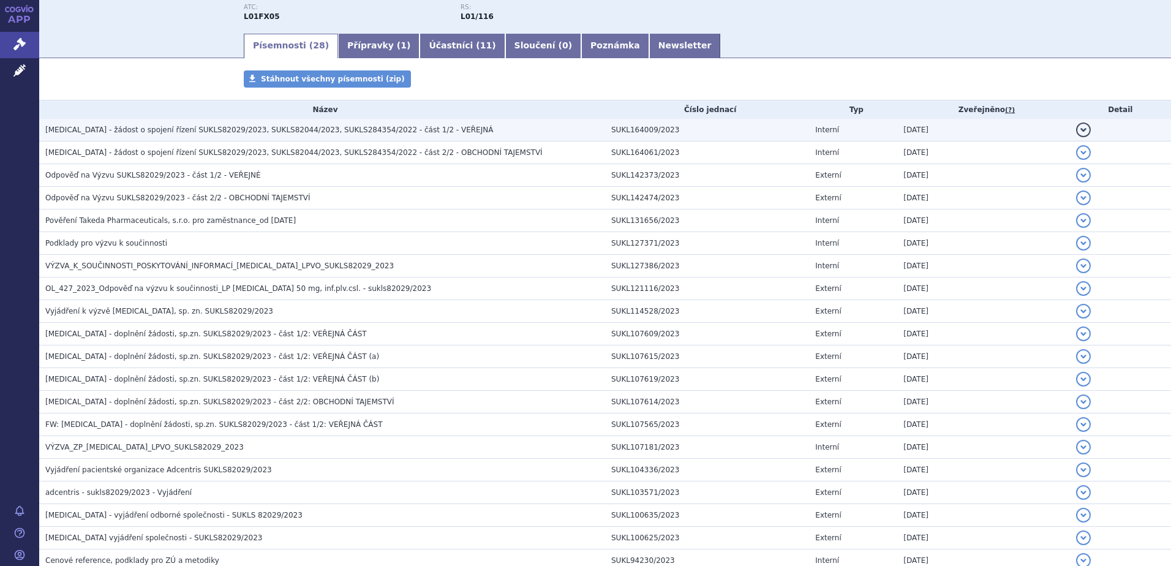
click at [205, 129] on span "[MEDICAL_DATA] - žádost o spojení řízení SUKLS82029/2023, SUKLS82044/2023, SUKL…" at bounding box center [269, 130] width 448 height 9
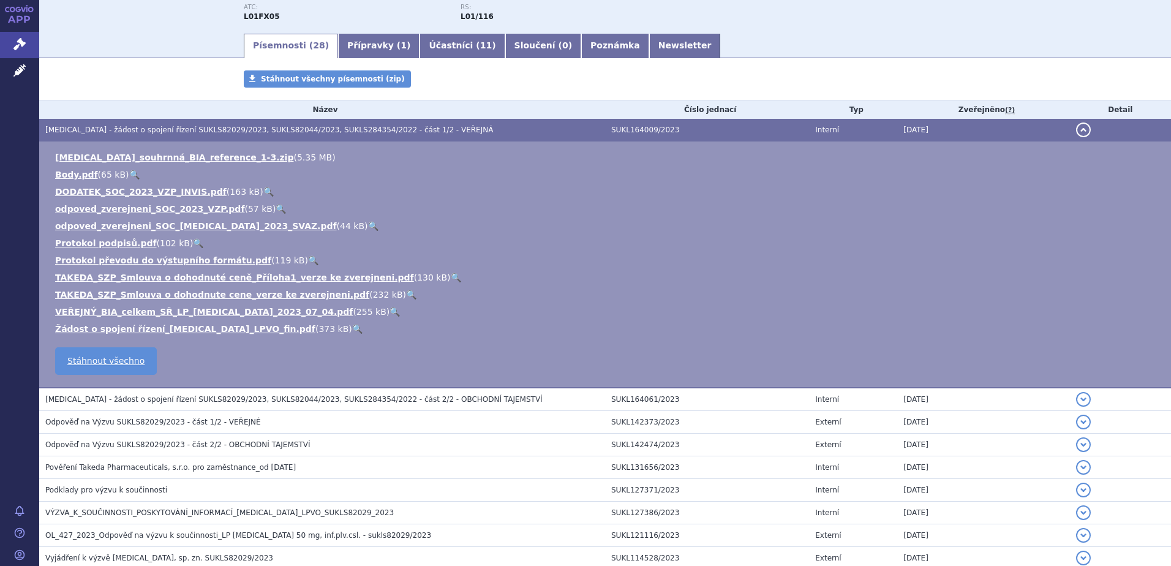
click at [352, 331] on link "🔍" at bounding box center [357, 329] width 10 height 10
